Goal: Check status: Check status

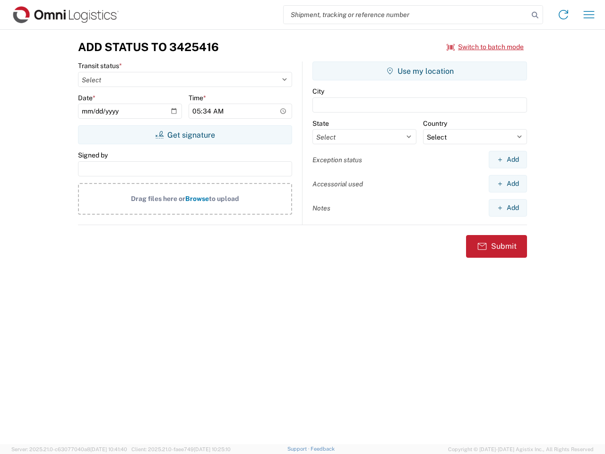
click at [406, 15] on input "search" at bounding box center [406, 15] width 245 height 18
click at [535, 15] on icon at bounding box center [535, 15] width 13 height 13
click at [564, 15] on icon at bounding box center [563, 14] width 15 height 15
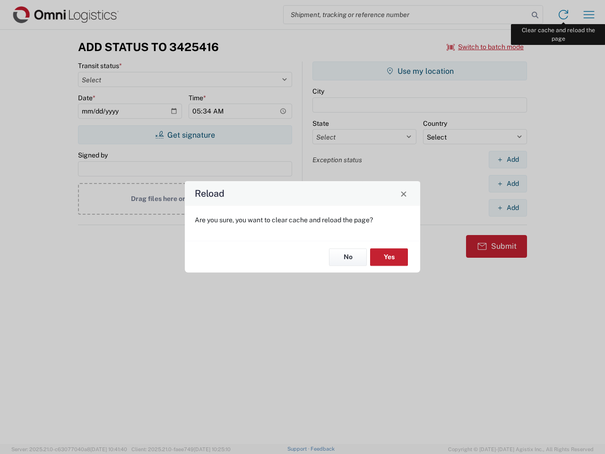
click at [589, 15] on div "Reload Are you sure, you want to clear cache and reload the page? No Yes" at bounding box center [302, 227] width 605 height 454
click at [486, 47] on div "Reload Are you sure, you want to clear cache and reload the page? No Yes" at bounding box center [302, 227] width 605 height 454
click at [185, 135] on div "Reload Are you sure, you want to clear cache and reload the page? No Yes" at bounding box center [302, 227] width 605 height 454
click at [420, 71] on div "Reload Are you sure, you want to clear cache and reload the page? No Yes" at bounding box center [302, 227] width 605 height 454
click at [508, 159] on div "Reload Are you sure, you want to clear cache and reload the page? No Yes" at bounding box center [302, 227] width 605 height 454
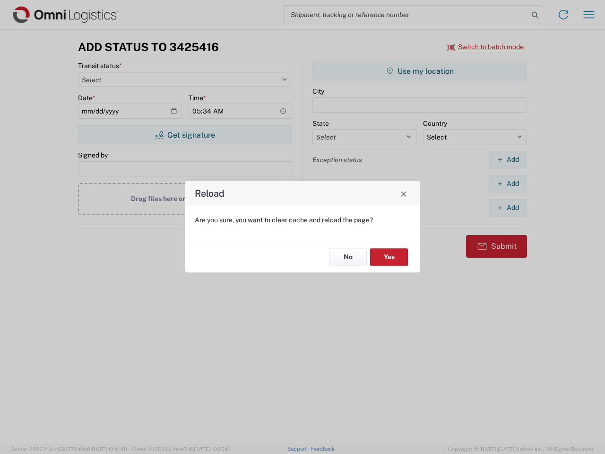
click at [508, 184] on div "Reload Are you sure, you want to clear cache and reload the page? No Yes" at bounding box center [302, 227] width 605 height 454
click at [508, 208] on div "Reload Are you sure, you want to clear cache and reload the page? No Yes" at bounding box center [302, 227] width 605 height 454
